Goal: Task Accomplishment & Management: Manage account settings

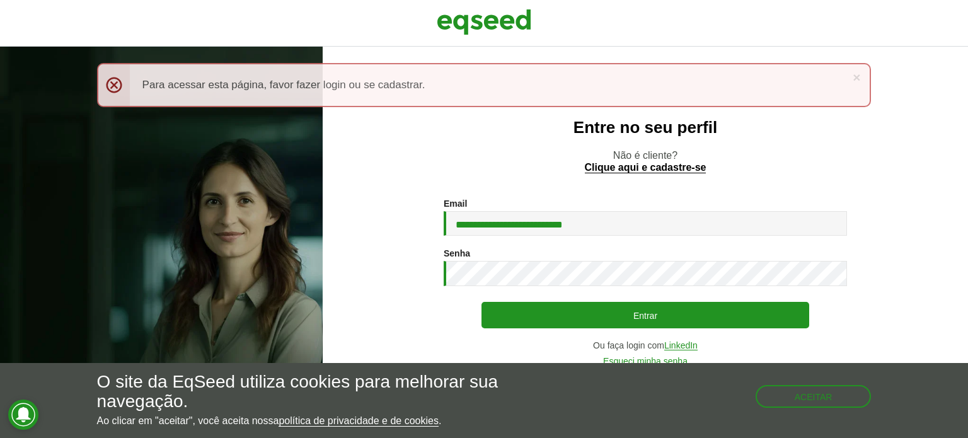
click at [367, 151] on p "Não é cliente? Clique aqui e cadastre-se" at bounding box center [645, 161] width 595 height 24
click at [403, 277] on section "**********" at bounding box center [645, 283] width 595 height 168
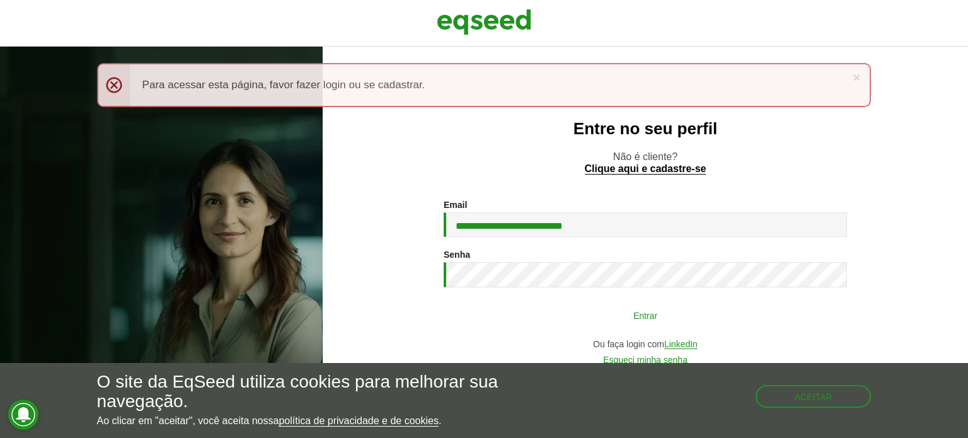
click at [655, 311] on button "Entrar" at bounding box center [645, 315] width 328 height 24
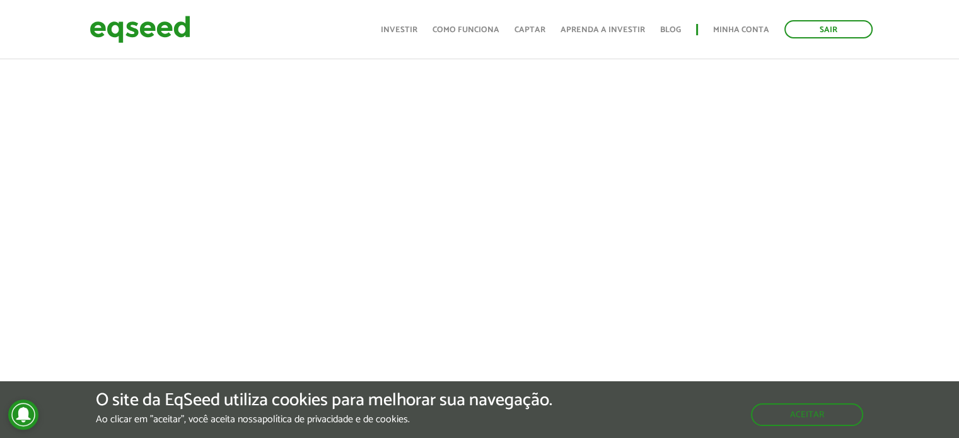
scroll to position [1008, 0]
